Goal: Information Seeking & Learning: Compare options

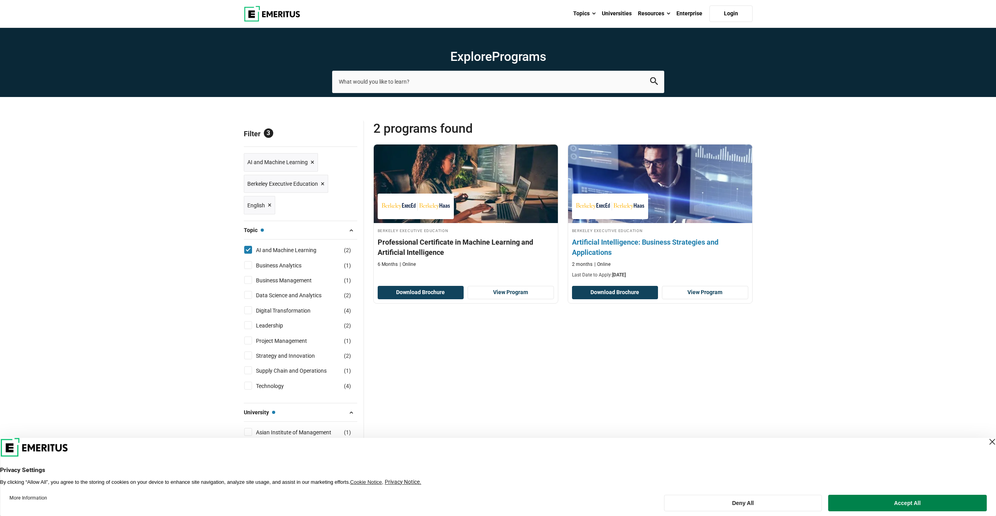
click at [612, 239] on h4 "Artificial Intelligence: Business Strategies and Applications" at bounding box center [660, 247] width 176 height 20
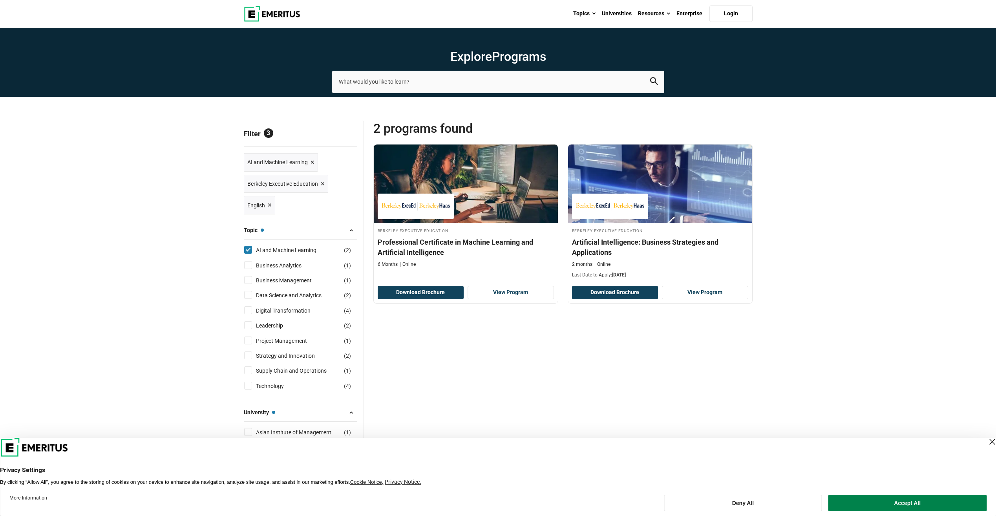
click at [318, 186] on span "Berkeley Executive Education ×" at bounding box center [285, 183] width 77 height 11
click at [321, 184] on span "×" at bounding box center [323, 183] width 4 height 11
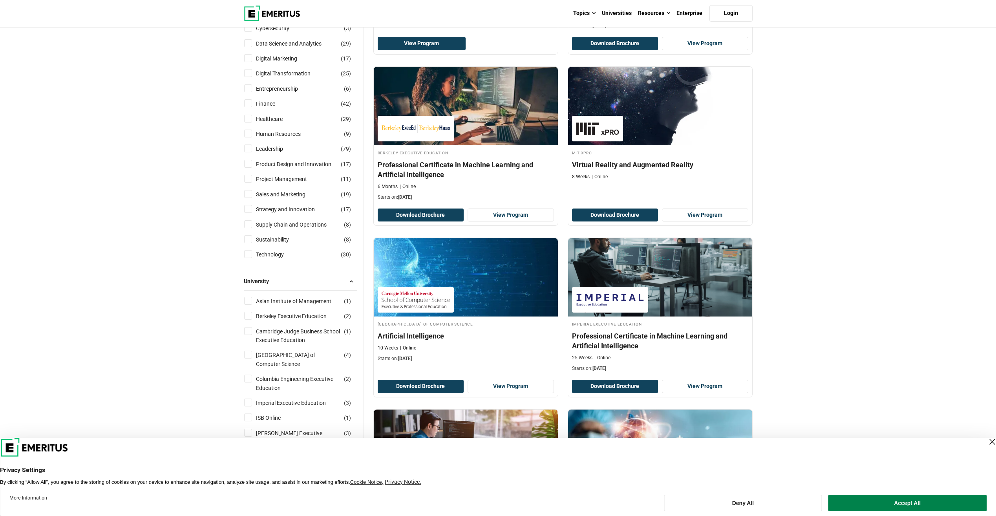
scroll to position [275, 0]
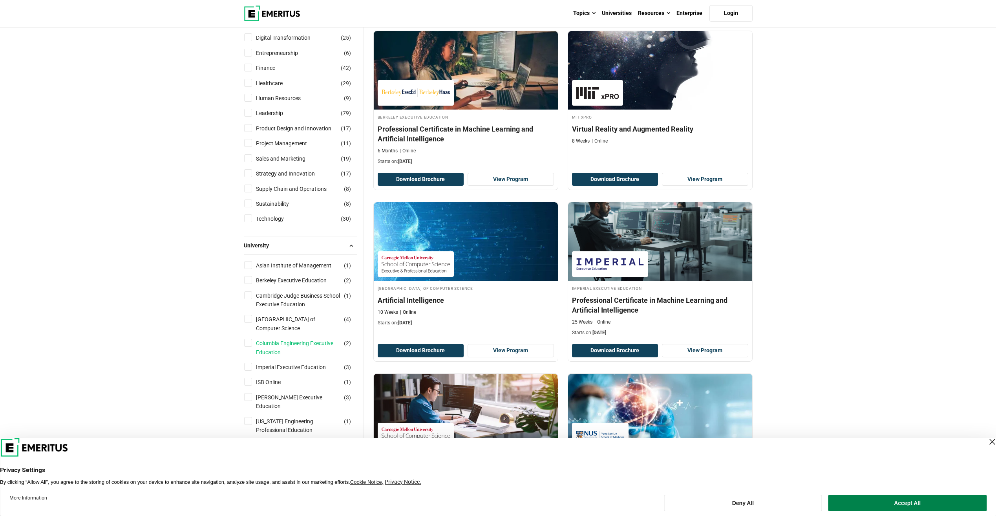
click at [275, 353] on link "Columbia Engineering Executive Education" at bounding box center [306, 348] width 100 height 18
checkbox input "true"
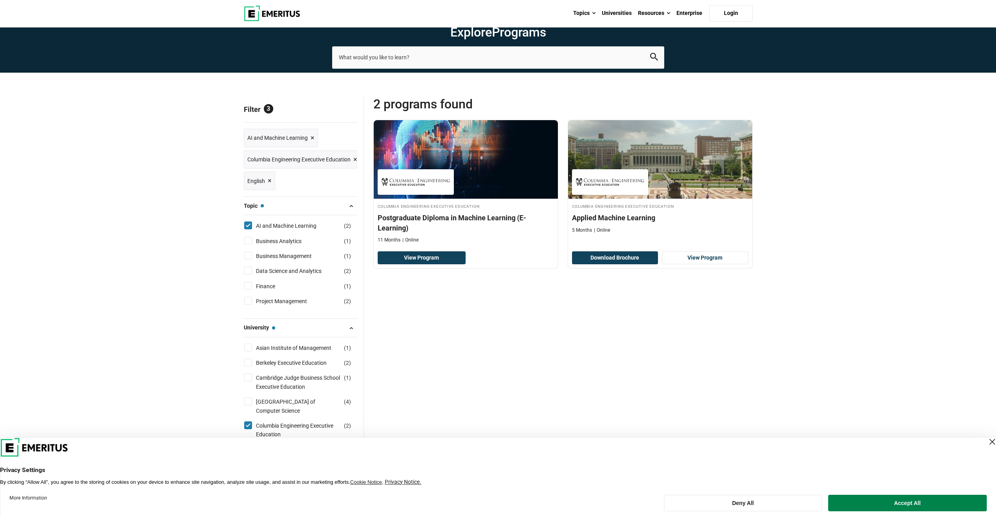
scroll to position [157, 0]
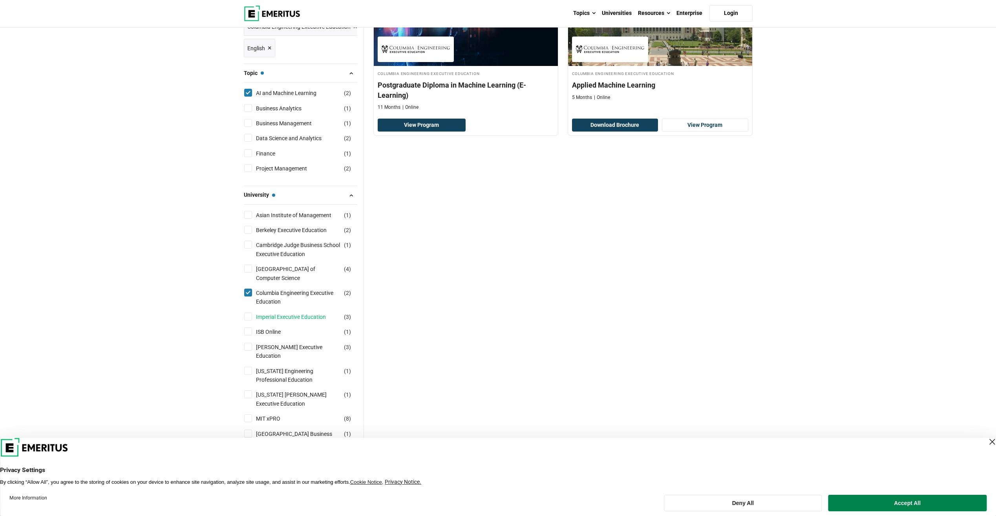
click at [284, 317] on link "Imperial Executive Education" at bounding box center [299, 316] width 86 height 9
checkbox input "true"
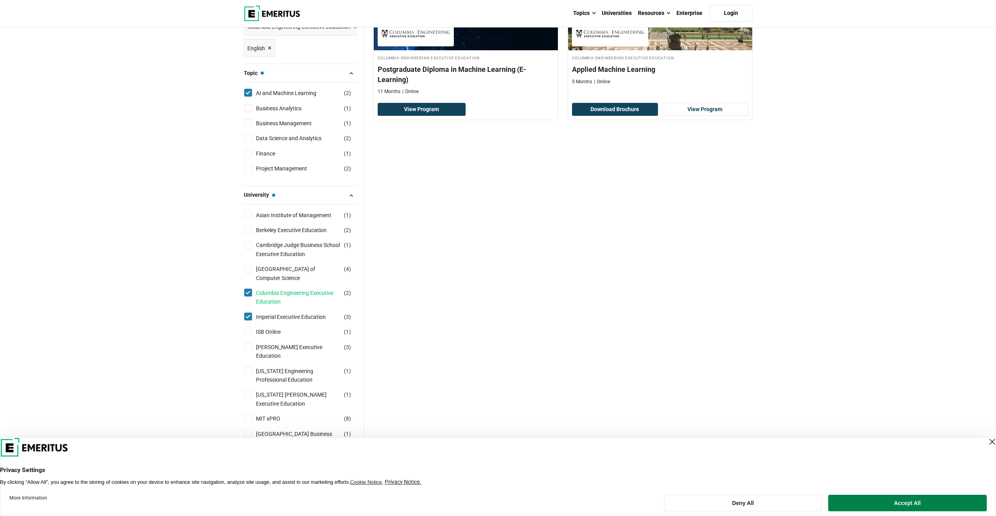
click at [270, 296] on link "Columbia Engineering Executive Education" at bounding box center [306, 297] width 100 height 18
checkbox input "false"
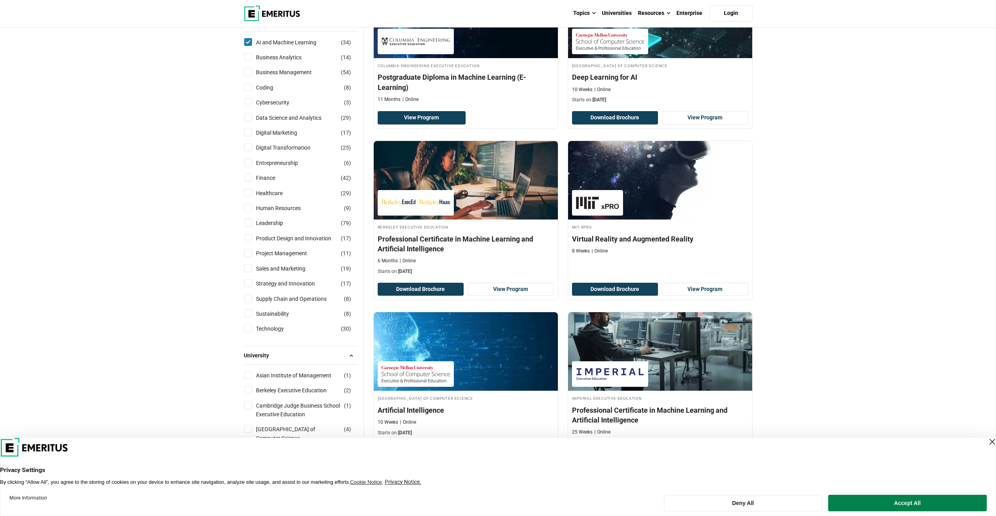
scroll to position [235, 0]
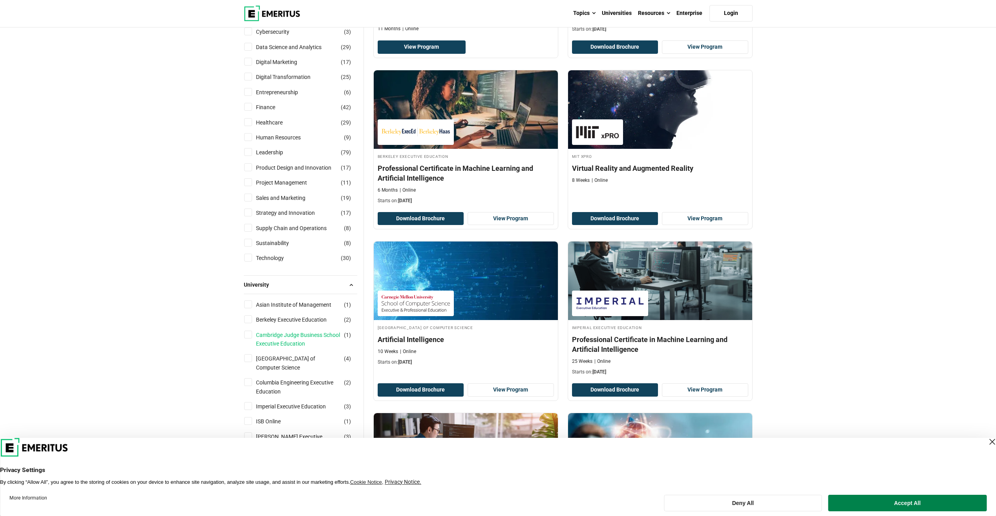
click at [261, 338] on link "Cambridge Judge Business School Executive Education" at bounding box center [306, 339] width 100 height 18
checkbox input "true"
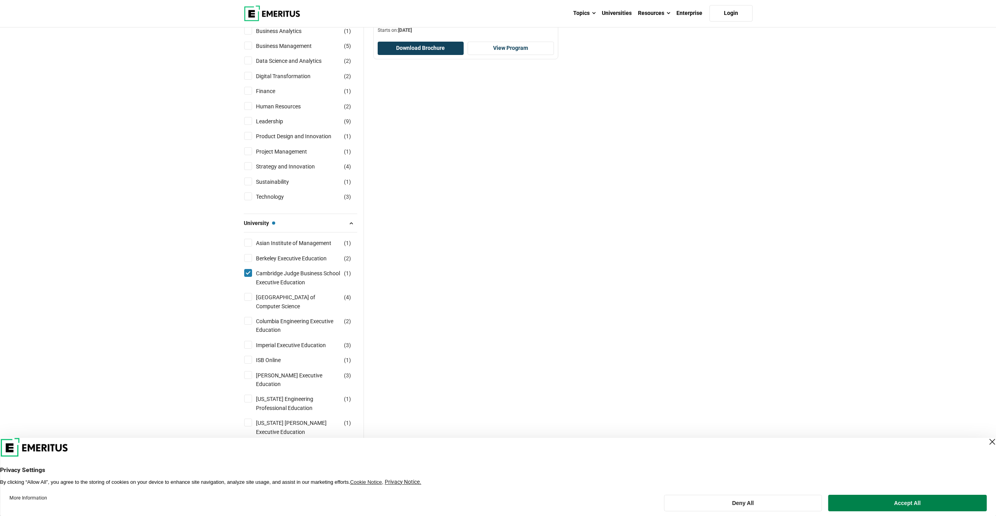
scroll to position [235, 0]
click at [285, 320] on link "Columbia Engineering Executive Education" at bounding box center [306, 325] width 100 height 18
checkbox input "true"
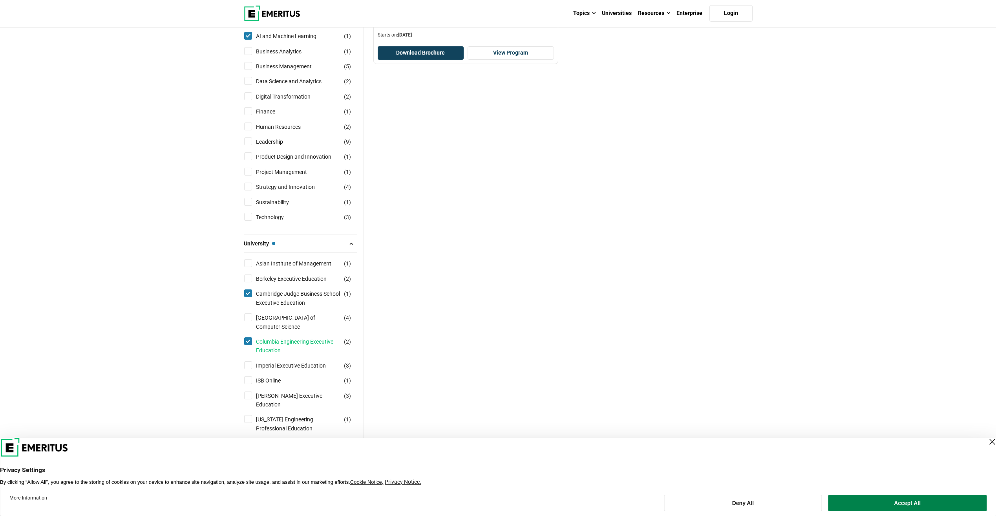
scroll to position [196, 0]
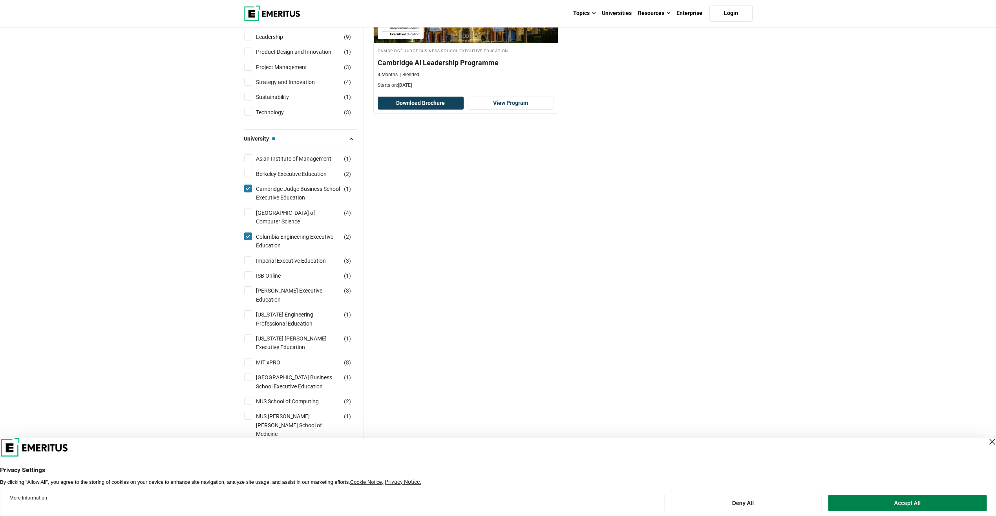
scroll to position [353, 0]
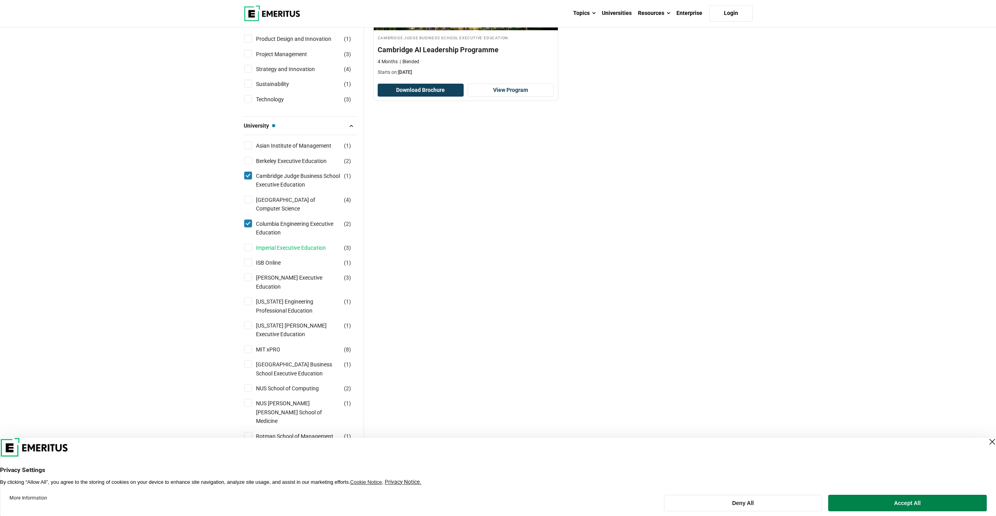
click at [303, 245] on link "Imperial Executive Education" at bounding box center [299, 247] width 86 height 9
checkbox input "true"
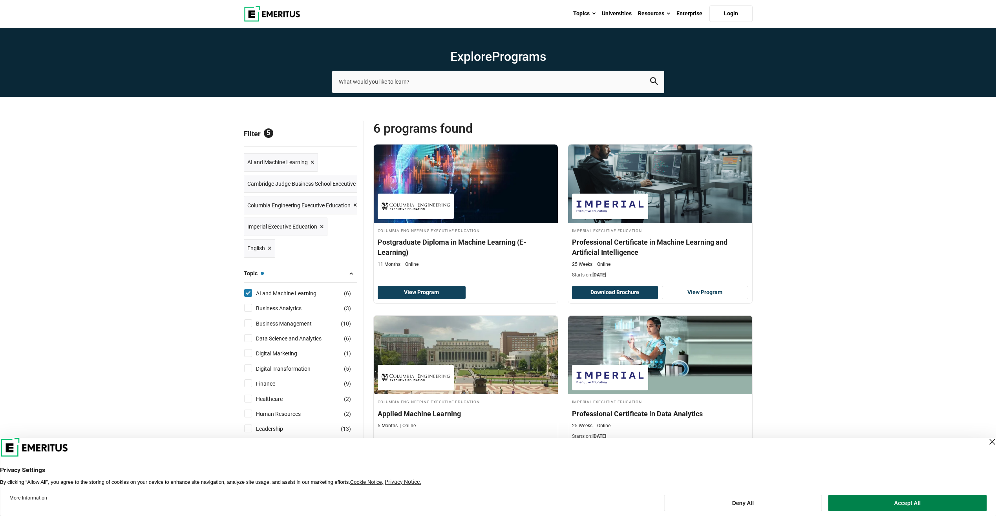
click at [354, 206] on span "×" at bounding box center [355, 204] width 4 height 11
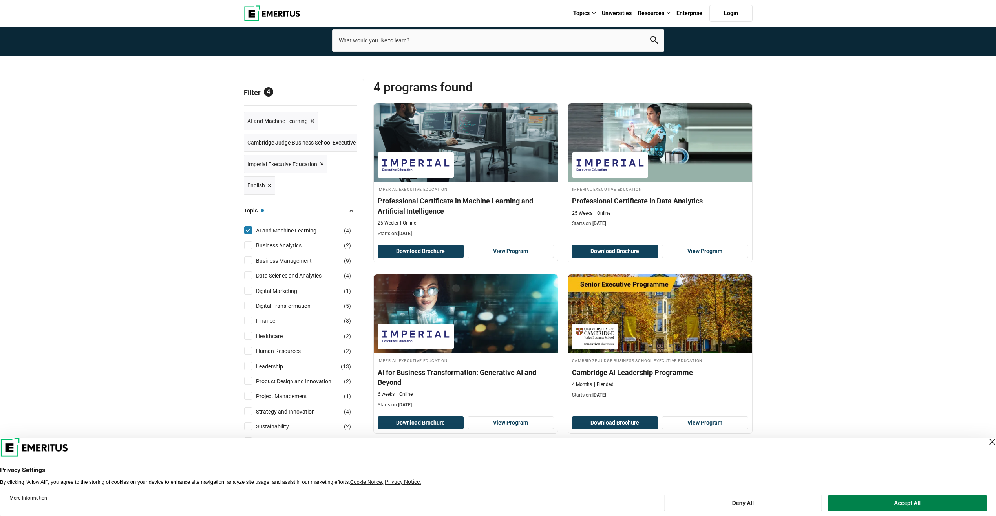
scroll to position [157, 0]
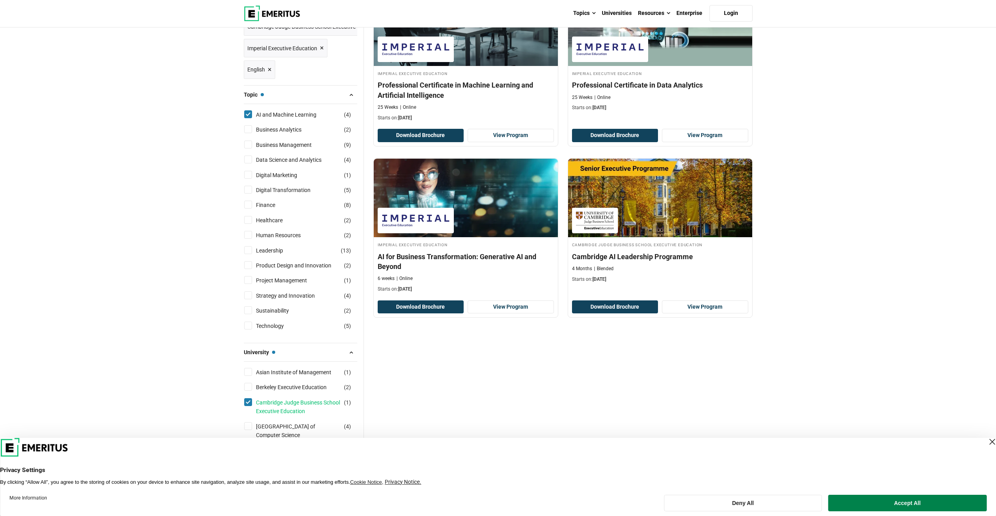
click at [278, 405] on link "Cambridge Judge Business School Executive Education" at bounding box center [306, 407] width 100 height 18
checkbox input "false"
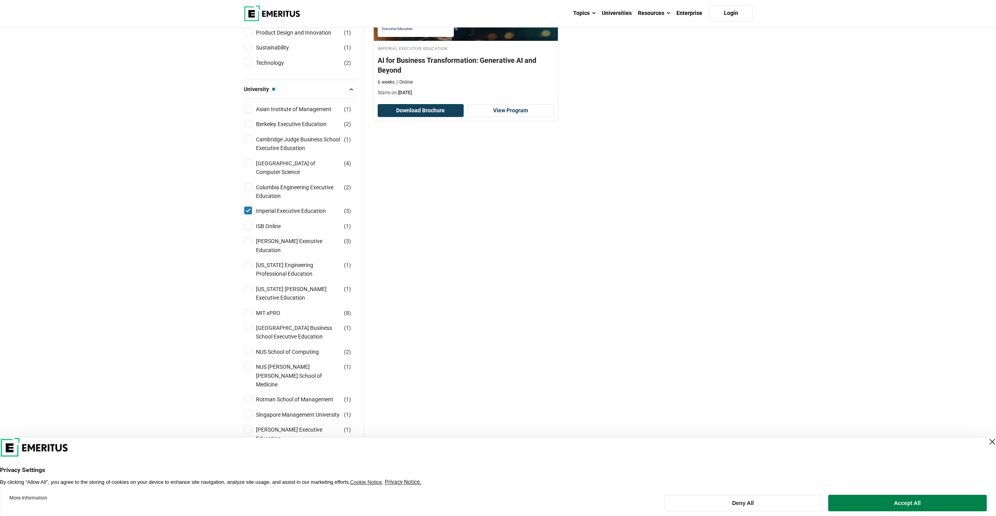
scroll to position [392, 0]
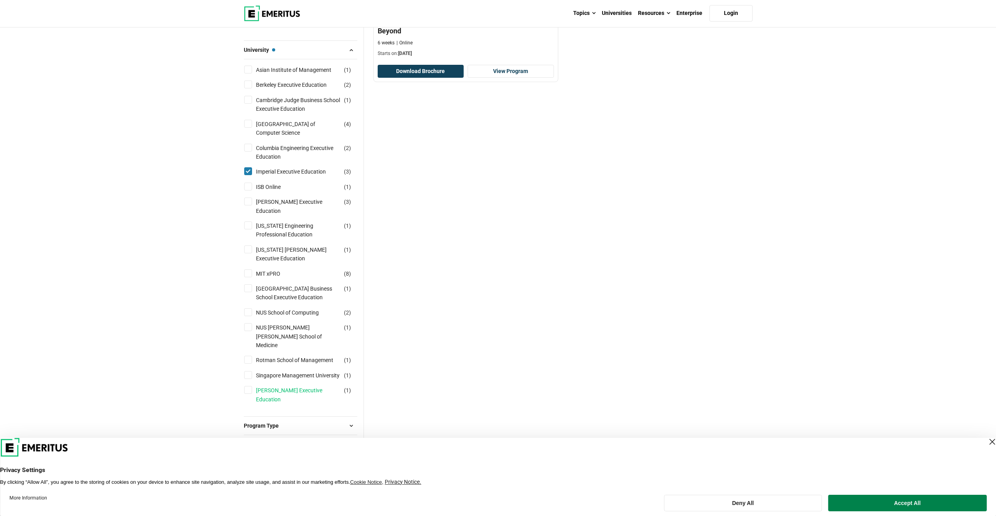
click at [265, 386] on link "[PERSON_NAME] Executive Education" at bounding box center [306, 395] width 100 height 18
checkbox input "true"
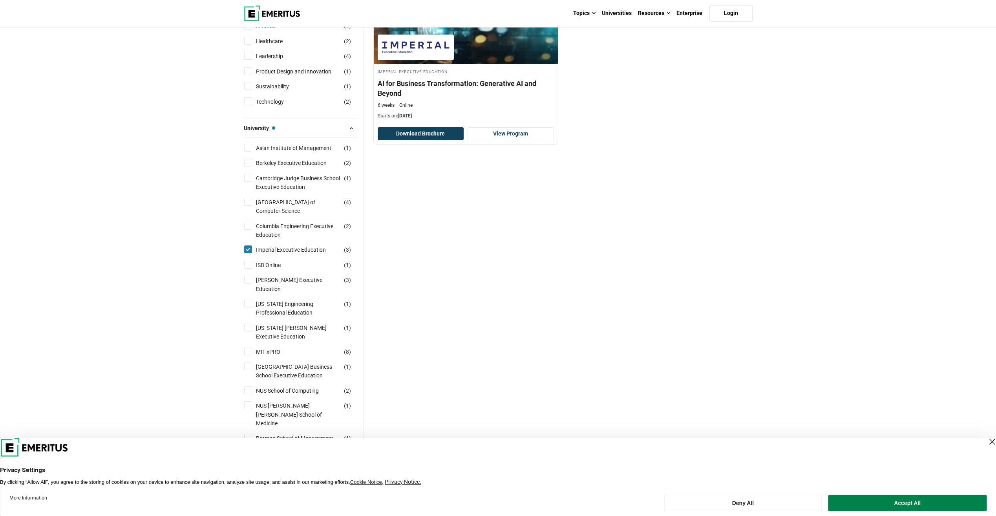
scroll to position [314, 0]
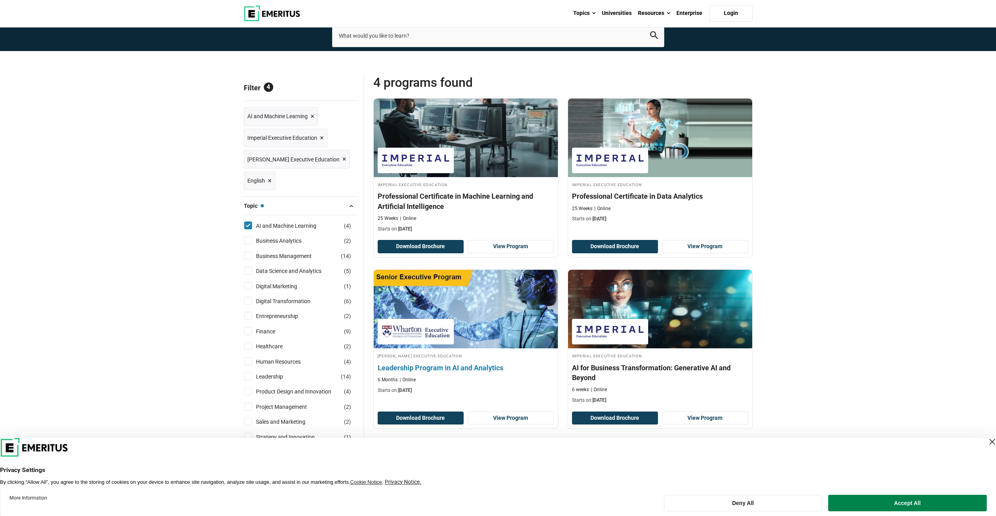
scroll to position [39, 0]
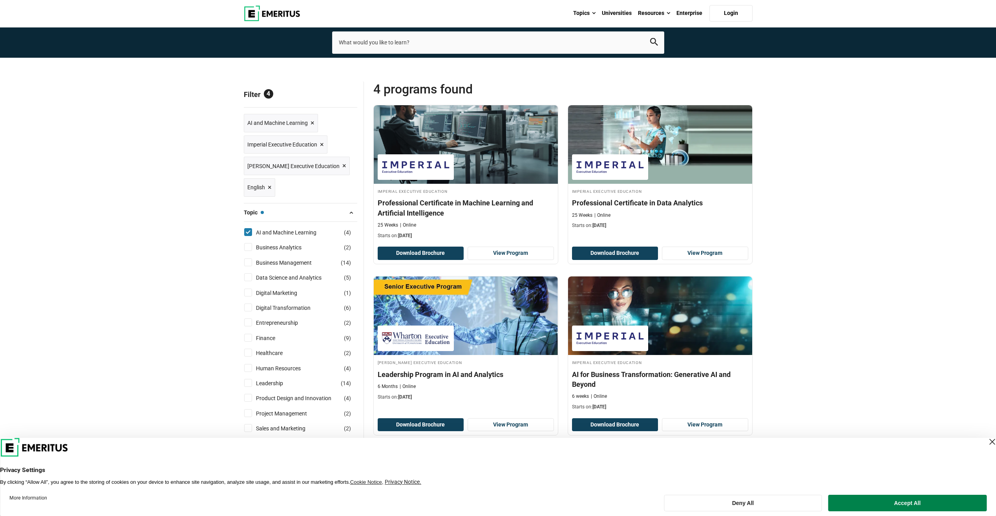
click at [347, 96] on span "Reset all" at bounding box center [345, 95] width 24 height 10
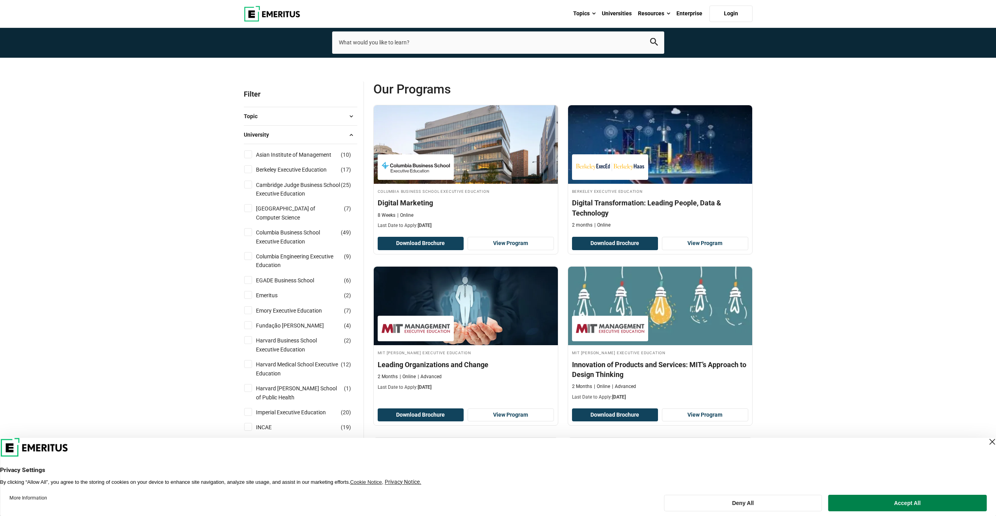
scroll to position [39, 0]
click at [321, 111] on button "Topic" at bounding box center [300, 116] width 113 height 12
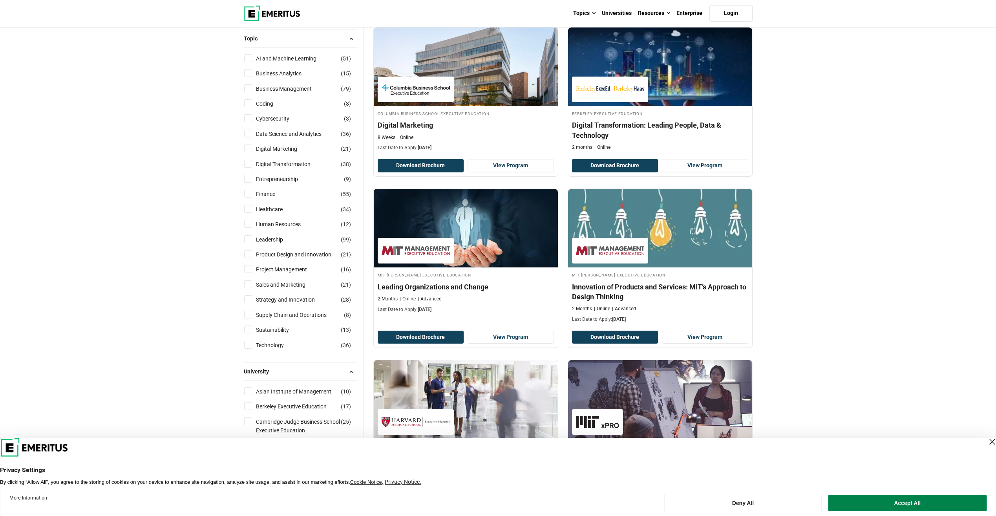
scroll to position [118, 0]
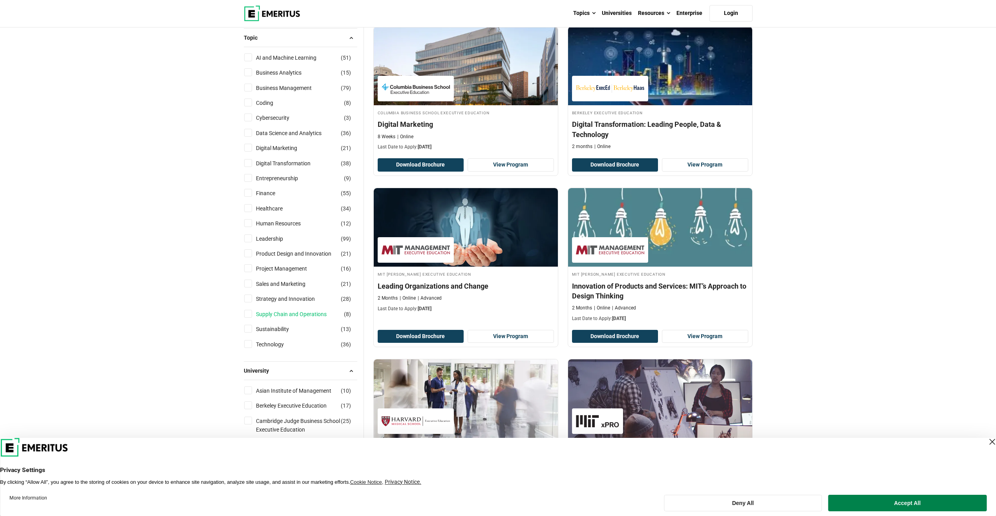
click at [291, 314] on link "Supply Chain and Operations" at bounding box center [299, 314] width 86 height 9
checkbox input "true"
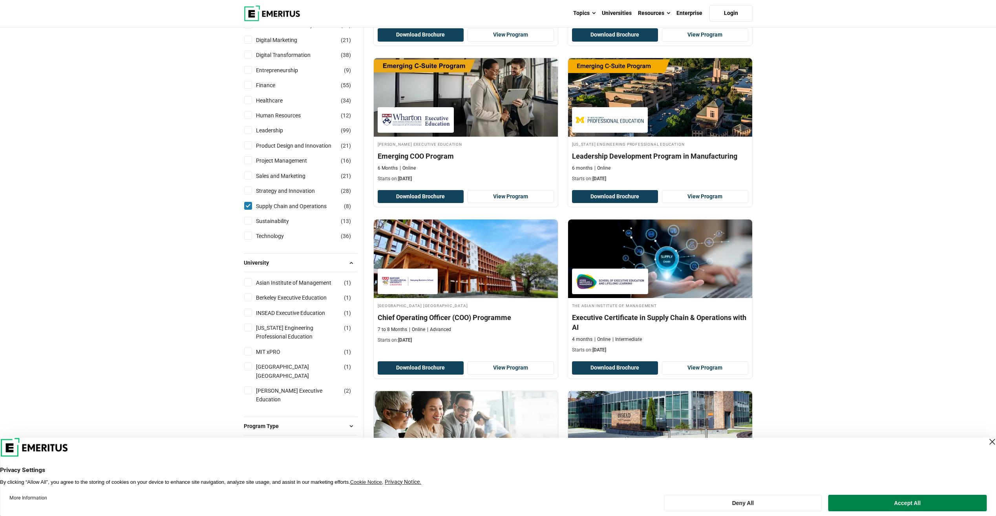
scroll to position [275, 0]
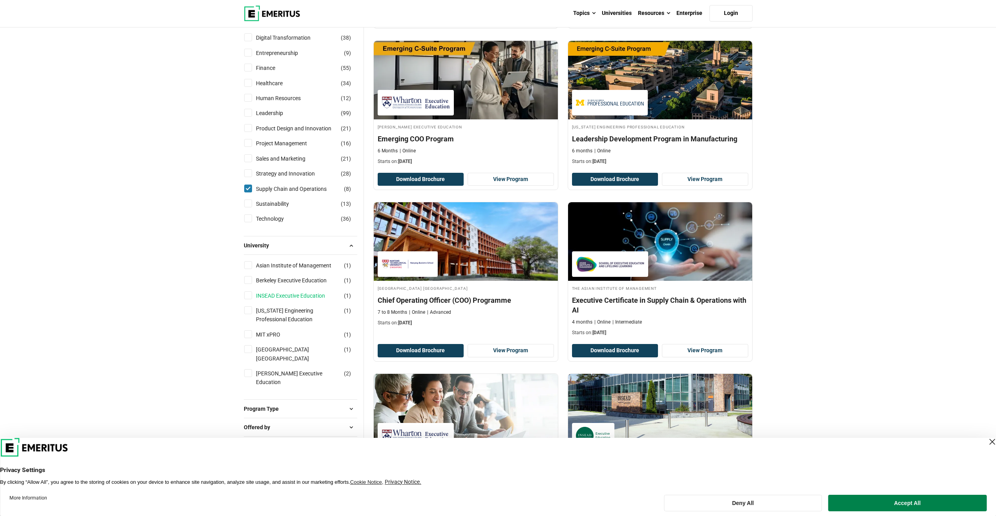
click at [267, 297] on link "INSEAD Executive Education" at bounding box center [298, 295] width 85 height 9
checkbox input "true"
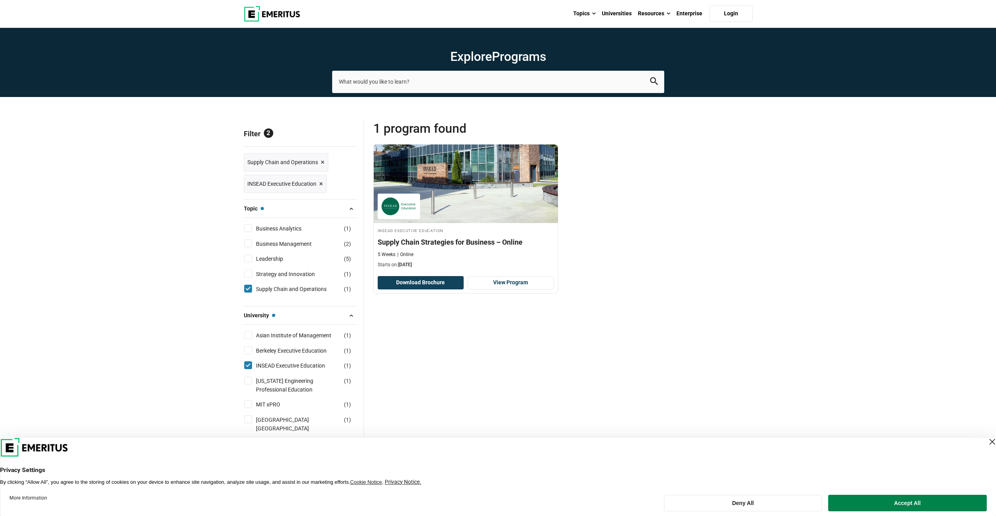
click at [339, 135] on span "Reset all" at bounding box center [345, 135] width 24 height 10
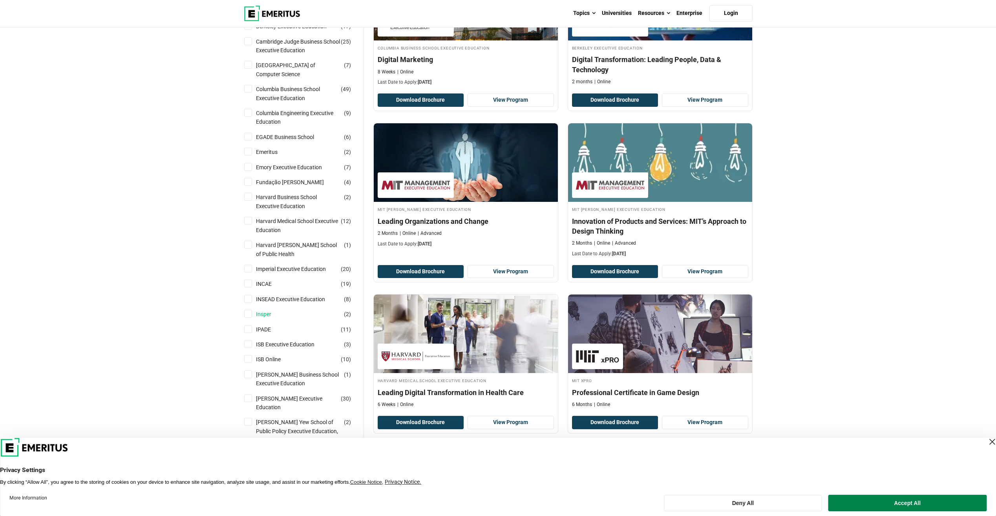
scroll to position [196, 0]
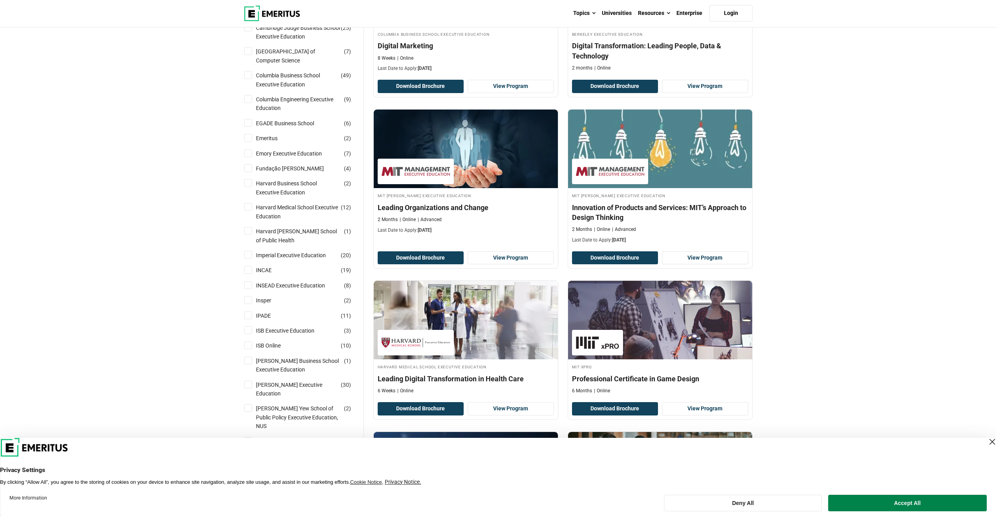
click at [248, 286] on input "INSEAD Executive Education ( 8 )" at bounding box center [248, 285] width 8 height 8
checkbox input "true"
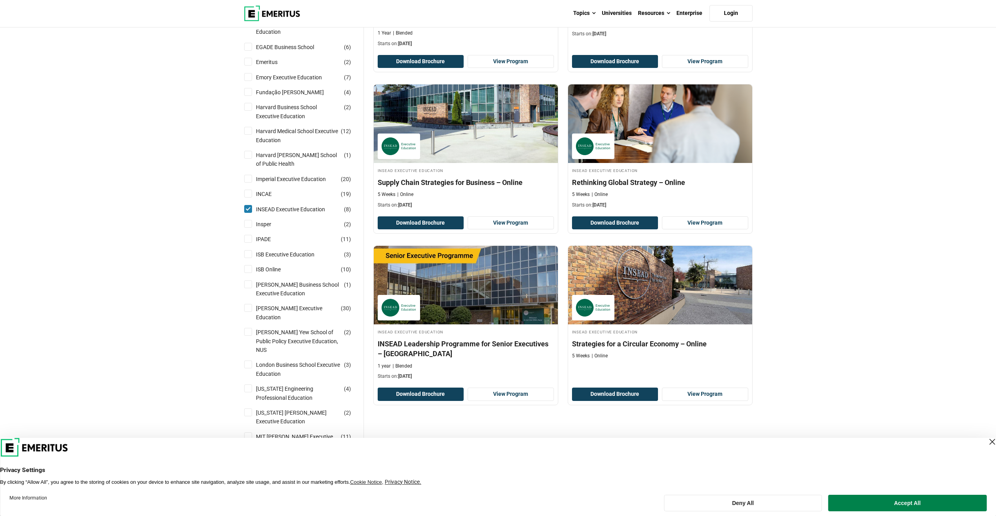
scroll to position [432, 0]
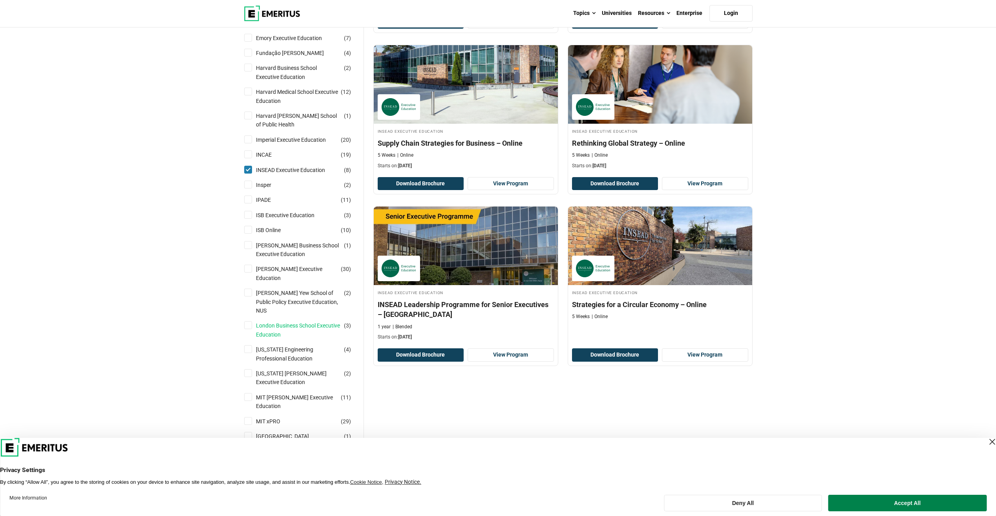
click at [258, 321] on link "London Business School Executive Education" at bounding box center [306, 330] width 100 height 18
checkbox input "true"
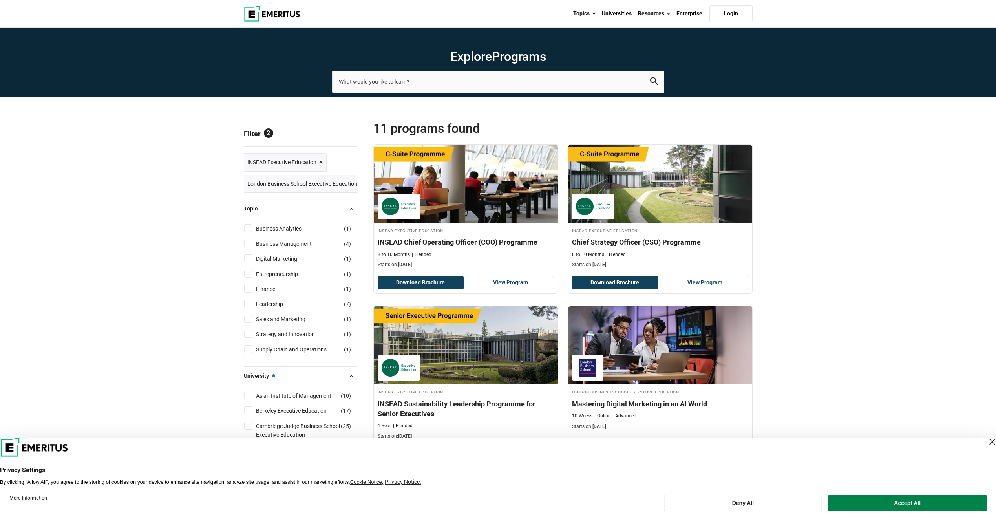
click at [320, 162] on span "×" at bounding box center [321, 162] width 4 height 11
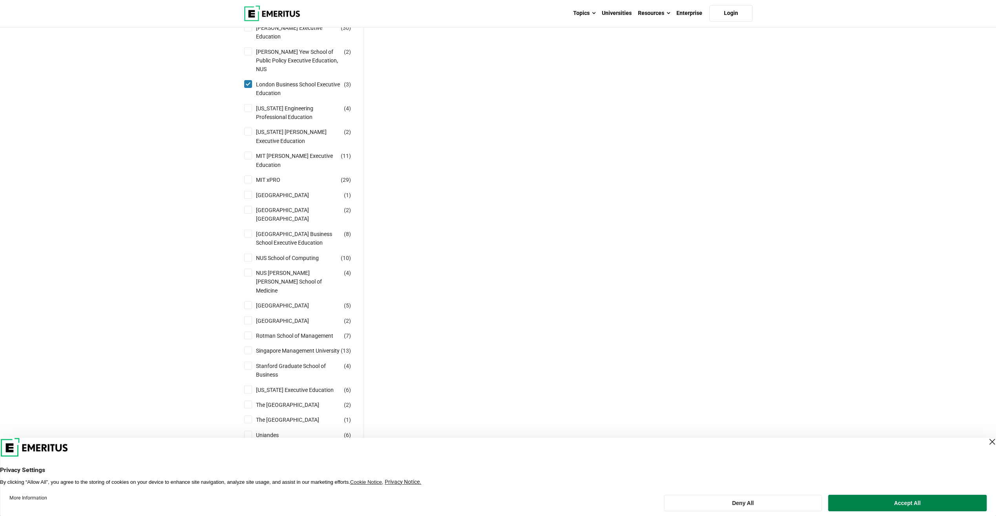
scroll to position [706, 0]
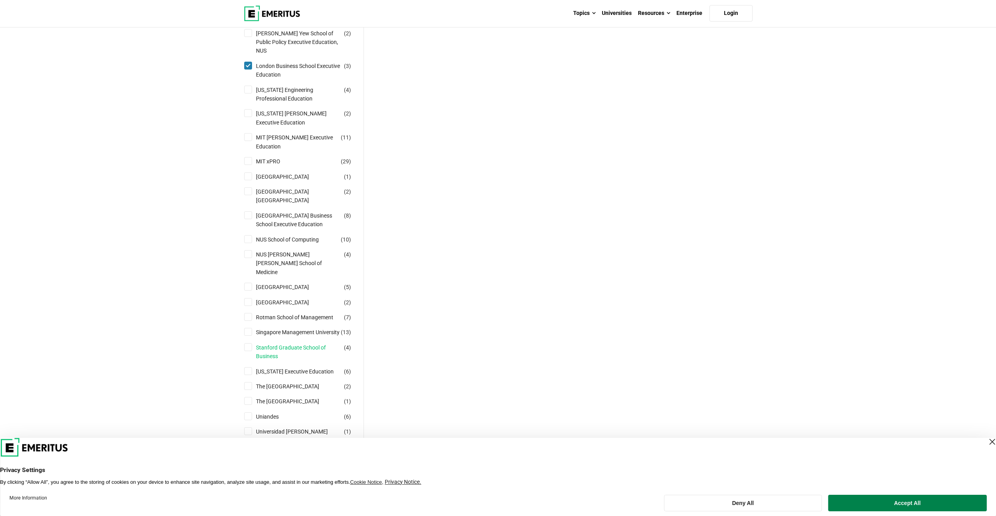
click at [276, 343] on link "Stanford Graduate School of Business" at bounding box center [306, 352] width 100 height 18
checkbox input "true"
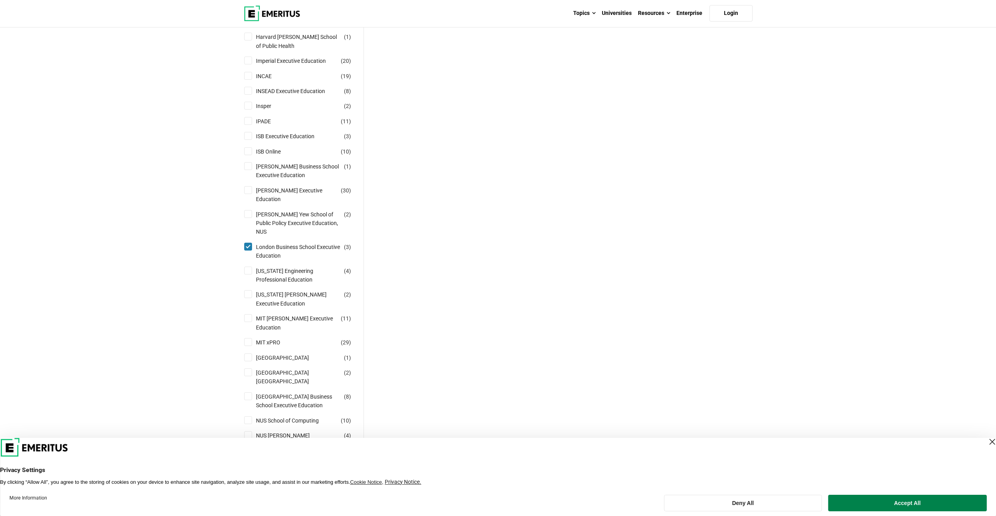
scroll to position [472, 0]
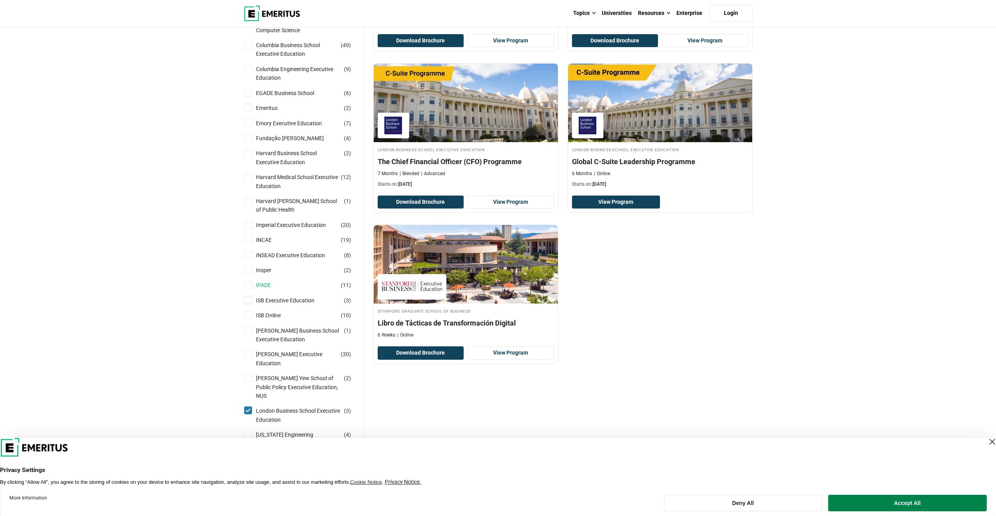
scroll to position [471, 0]
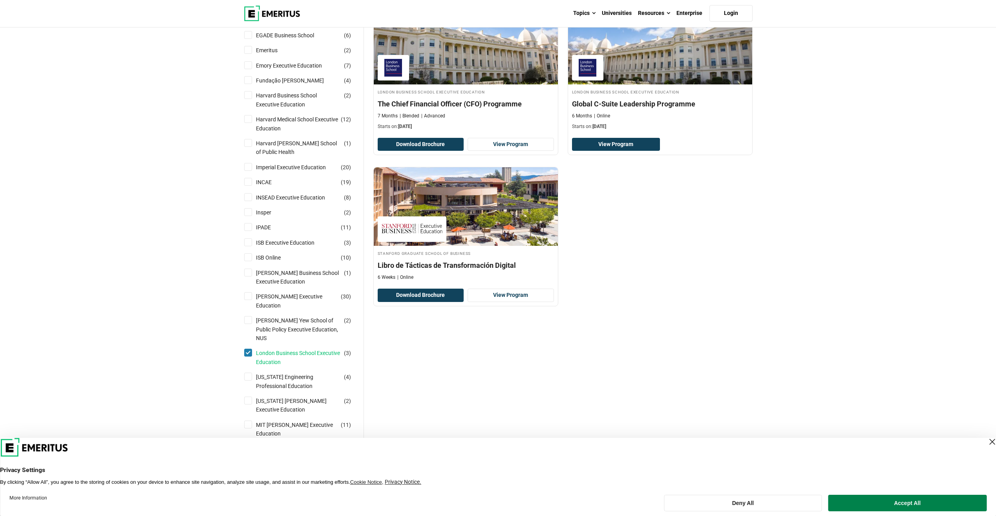
click at [275, 349] on link "London Business School Executive Education" at bounding box center [306, 358] width 100 height 18
checkbox input "false"
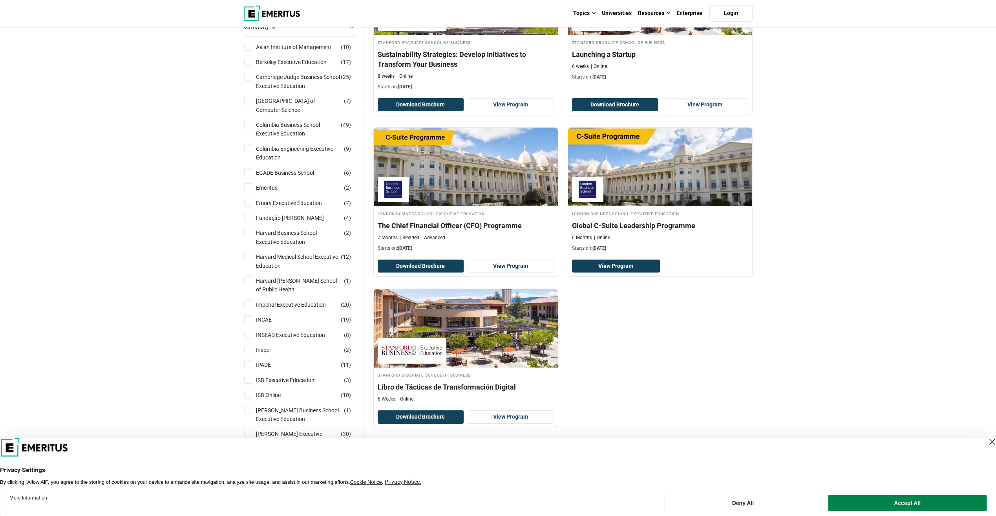
scroll to position [235, 0]
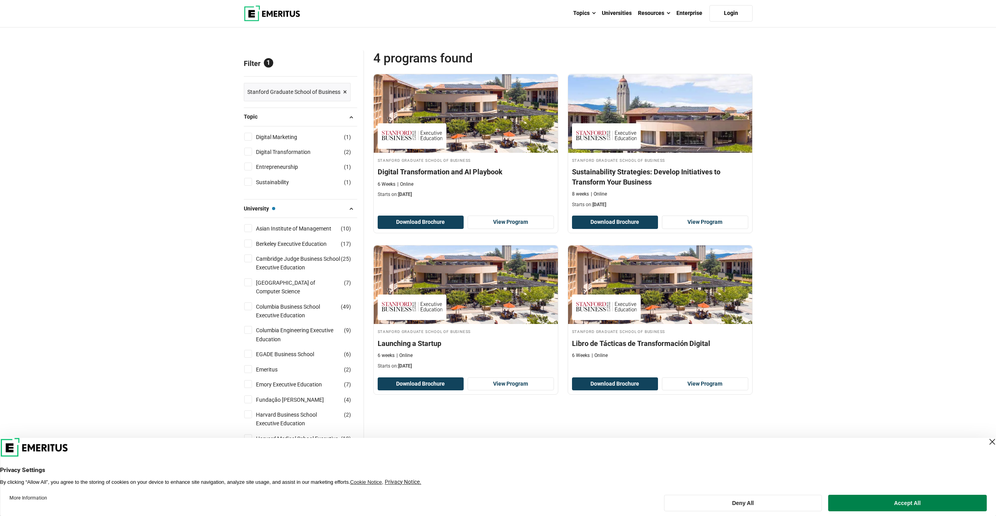
scroll to position [78, 0]
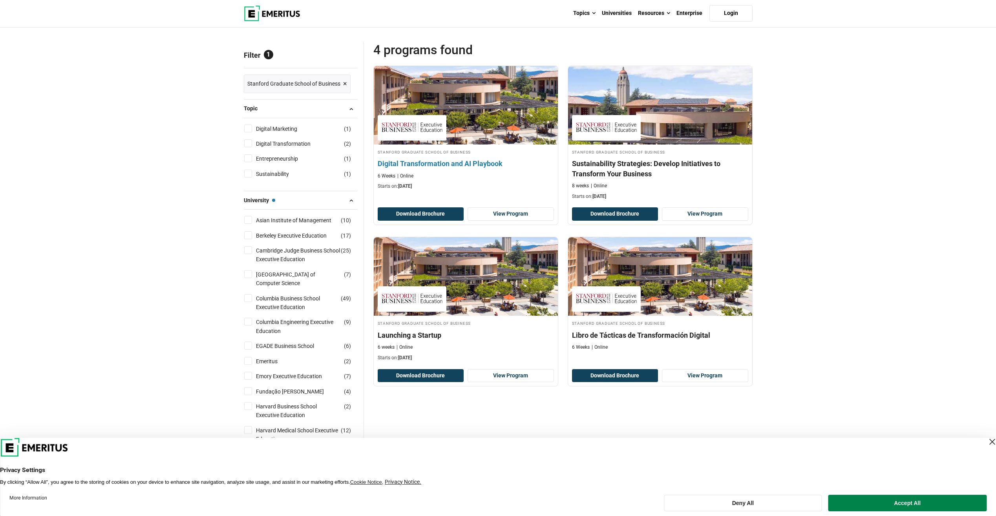
click at [470, 170] on div "Stanford Graduate School of Business Digital Transformation and AI Playbook 6 W…" at bounding box center [466, 169] width 184 height 42
